Goal: Check status: Check status

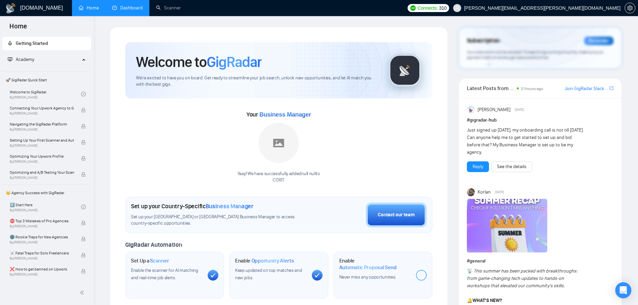
click at [122, 7] on link "Dashboard" at bounding box center [127, 8] width 30 height 6
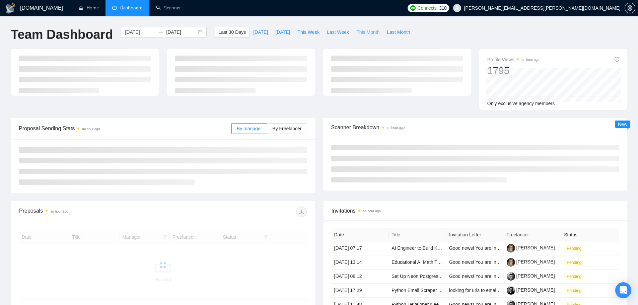
click at [359, 33] on span "This Month" at bounding box center [367, 31] width 23 height 7
type input "[DATE]"
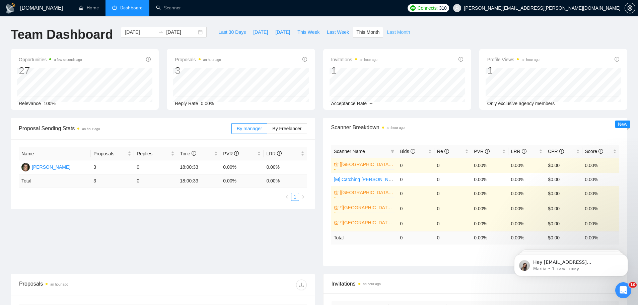
click at [387, 32] on span "Last Month" at bounding box center [398, 31] width 23 height 7
type input "[DATE]"
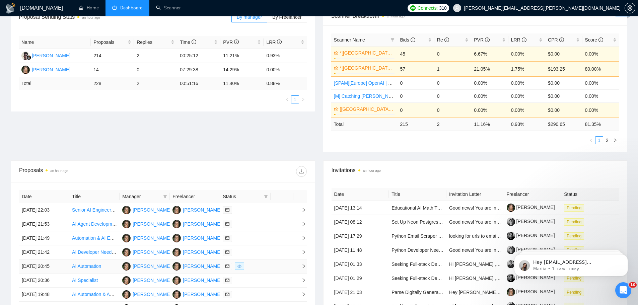
scroll to position [232, 0]
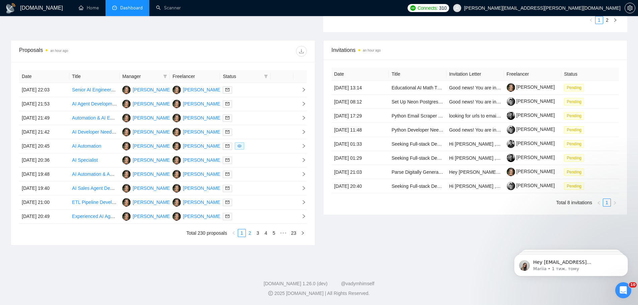
click at [250, 233] on link "2" at bounding box center [249, 232] width 7 height 7
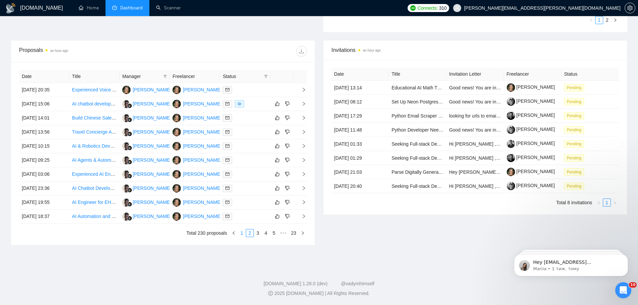
click at [242, 233] on link "1" at bounding box center [241, 232] width 7 height 7
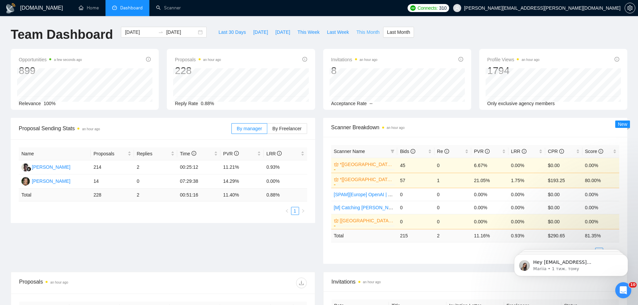
click at [360, 30] on span "This Month" at bounding box center [367, 31] width 23 height 7
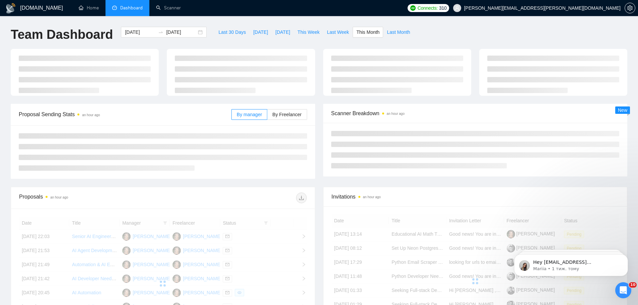
type input "[DATE]"
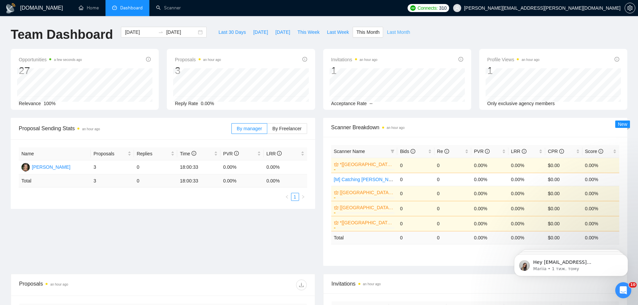
click at [401, 33] on span "Last Month" at bounding box center [398, 31] width 23 height 7
type input "[DATE]"
